Goal: Task Accomplishment & Management: Use online tool/utility

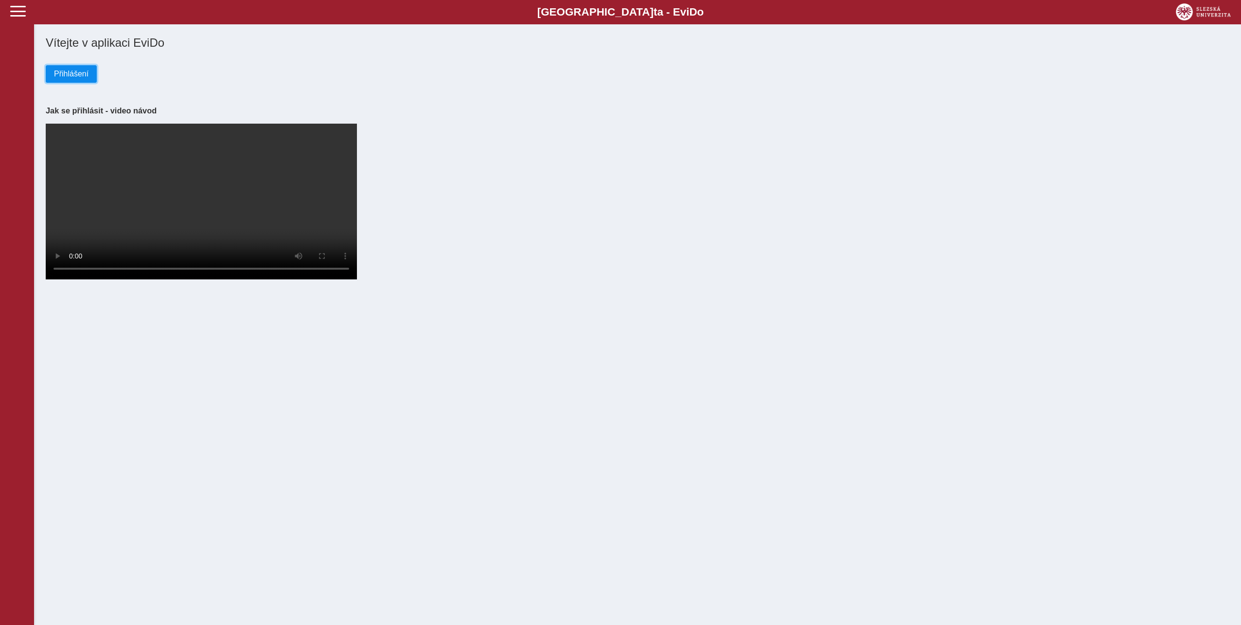
click at [65, 76] on span "Přihlášení" at bounding box center [71, 74] width 35 height 9
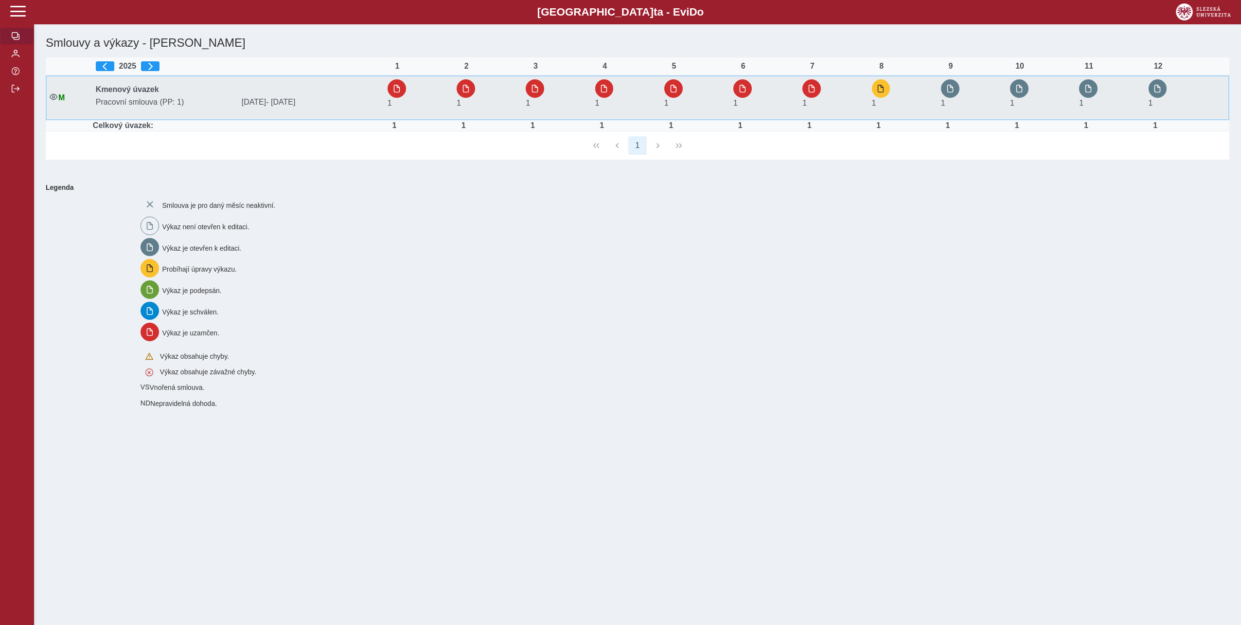
click at [892, 89] on div "1" at bounding box center [885, 97] width 27 height 36
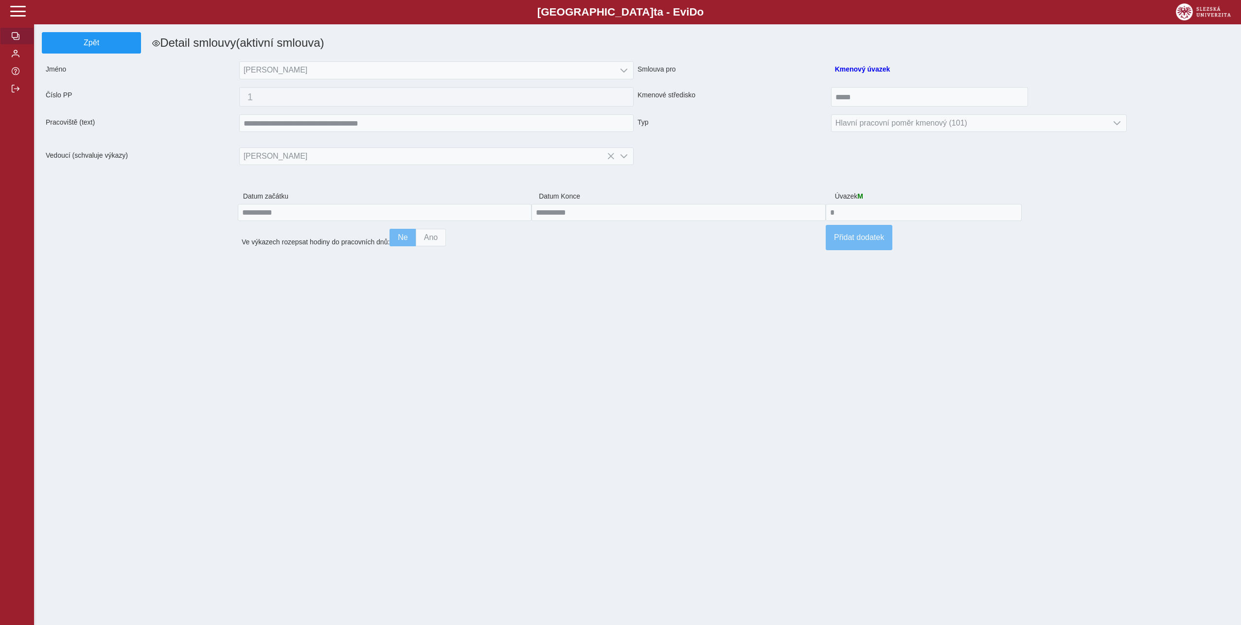
click at [13, 35] on span "button" at bounding box center [16, 36] width 8 height 8
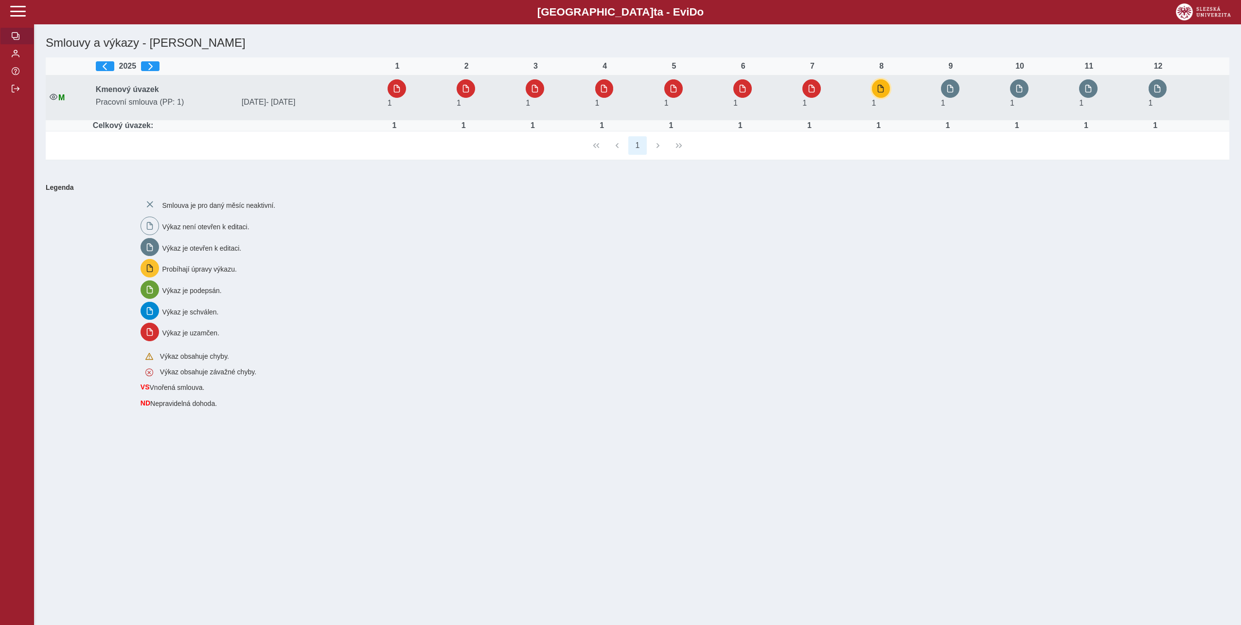
click at [879, 85] on button "button" at bounding box center [881, 88] width 18 height 18
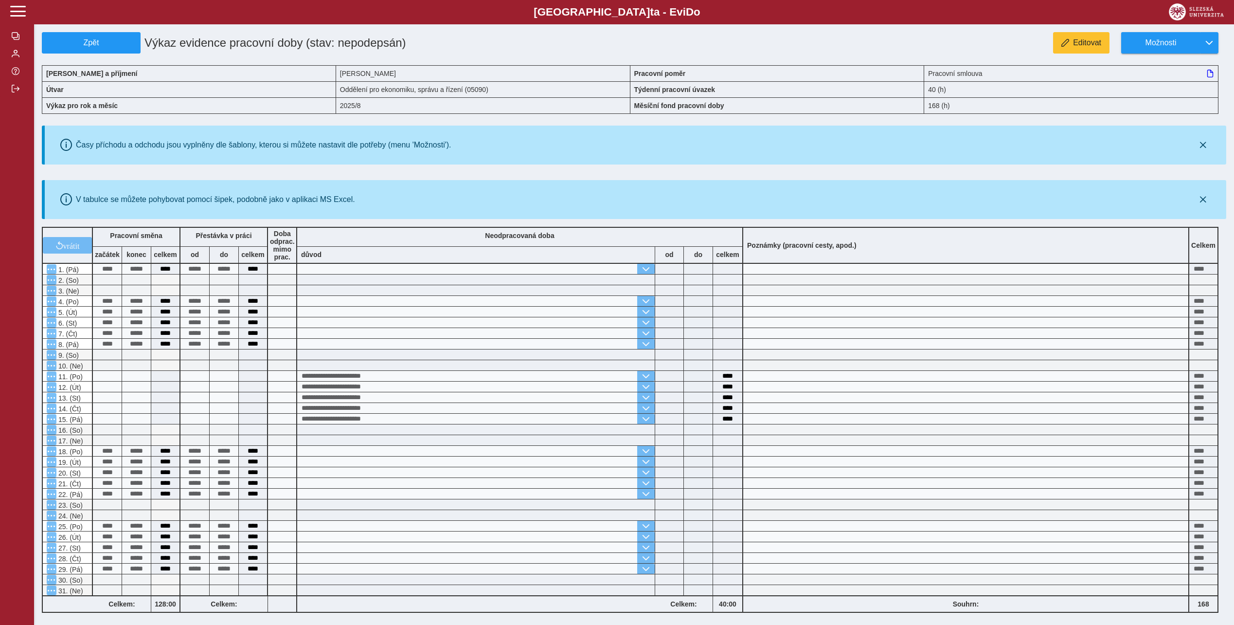
scroll to position [128, 0]
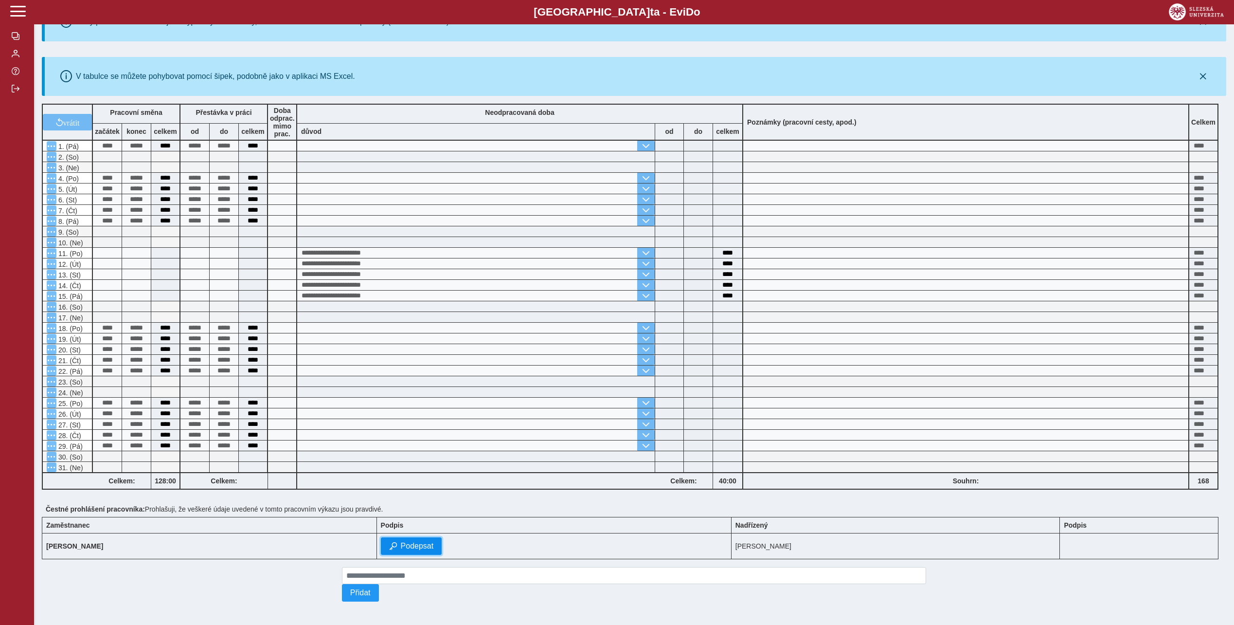
click at [401, 541] on span "Podepsat" at bounding box center [417, 545] width 33 height 9
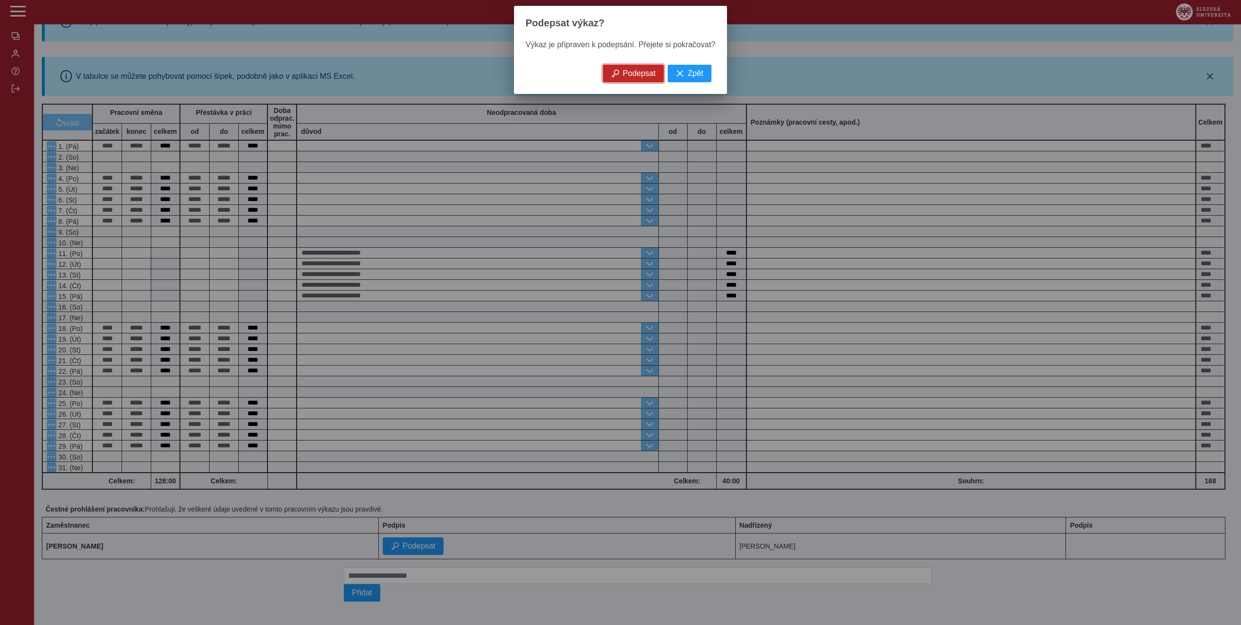
click at [641, 76] on span "Podepsat" at bounding box center [639, 73] width 33 height 9
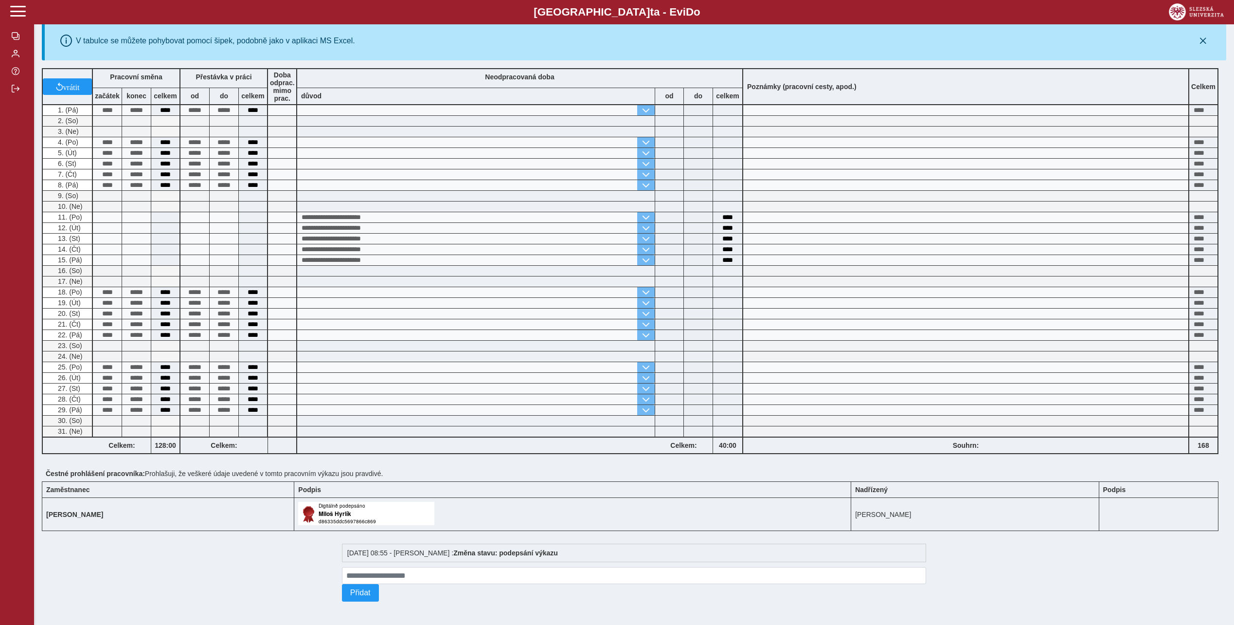
scroll to position [0, 0]
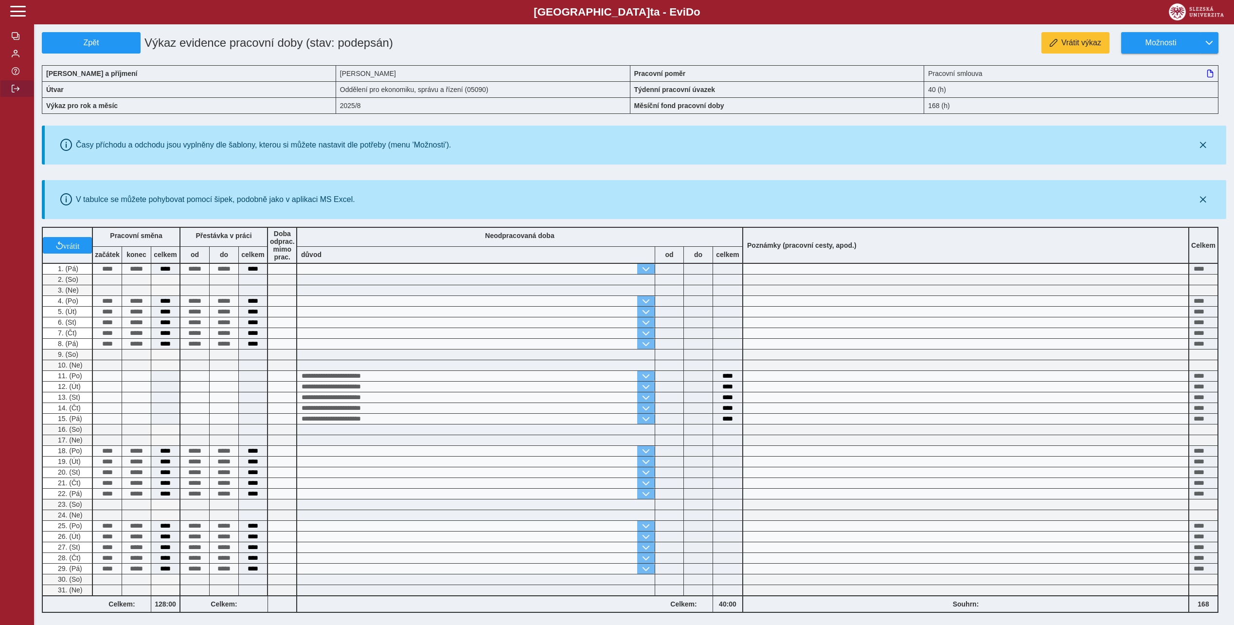
click at [17, 92] on span "button" at bounding box center [16, 89] width 8 height 8
